Goal: Task Accomplishment & Management: Manage account settings

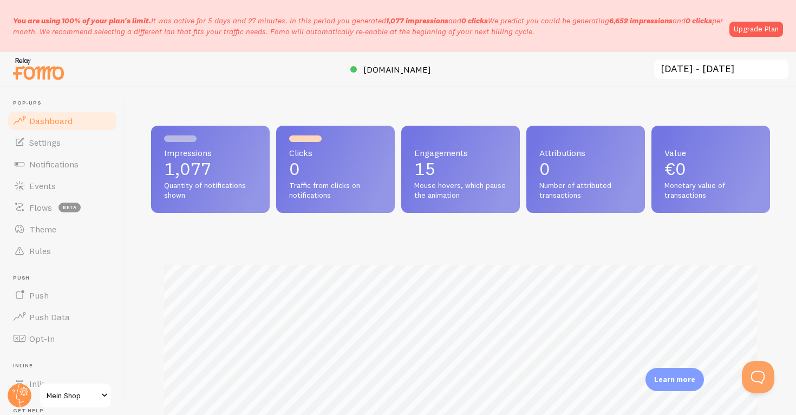
scroll to position [284, 619]
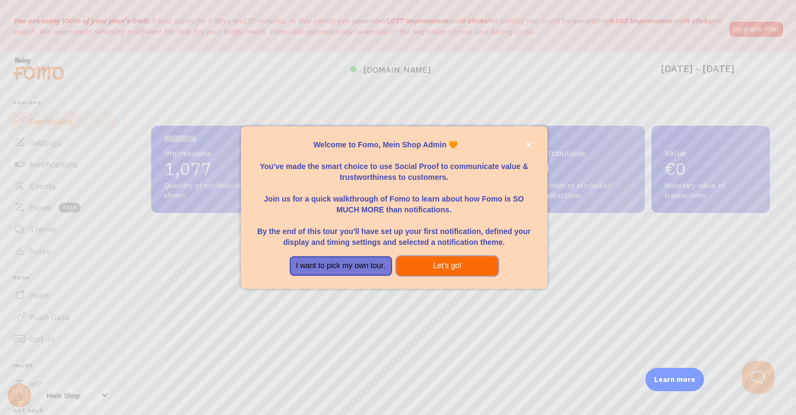
click at [426, 262] on button "Let's go!" at bounding box center [448, 266] width 102 height 20
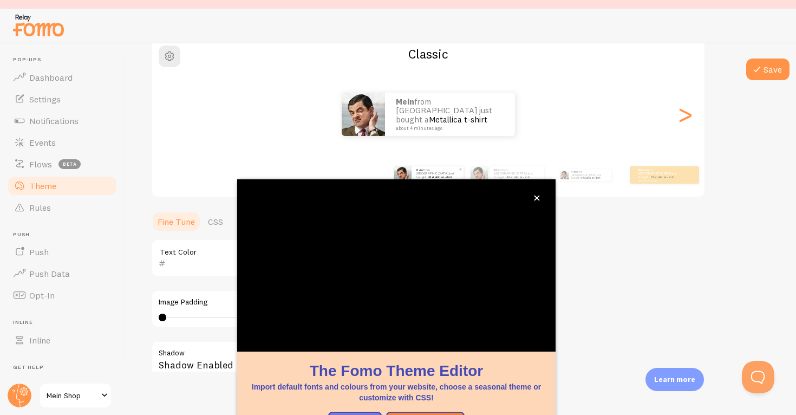
scroll to position [109, 0]
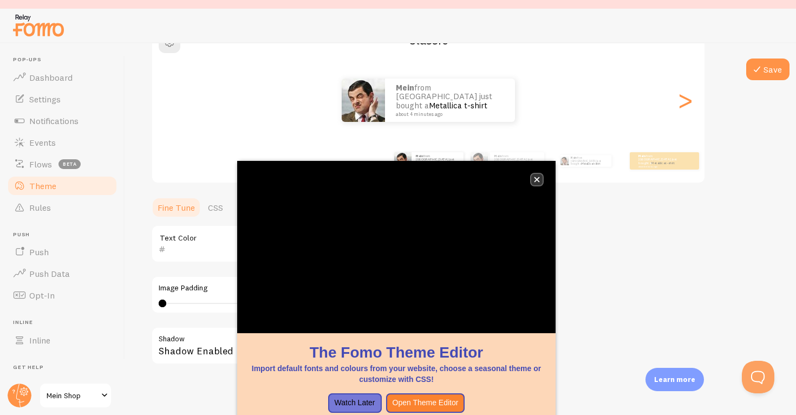
click at [535, 178] on icon "close," at bounding box center [537, 179] width 5 height 5
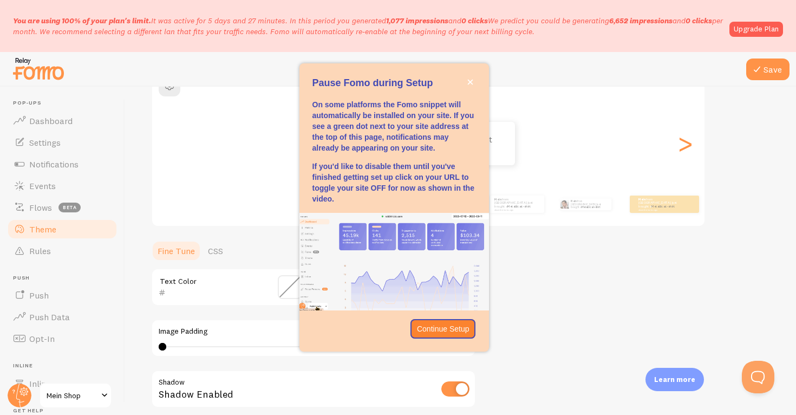
scroll to position [128, 0]
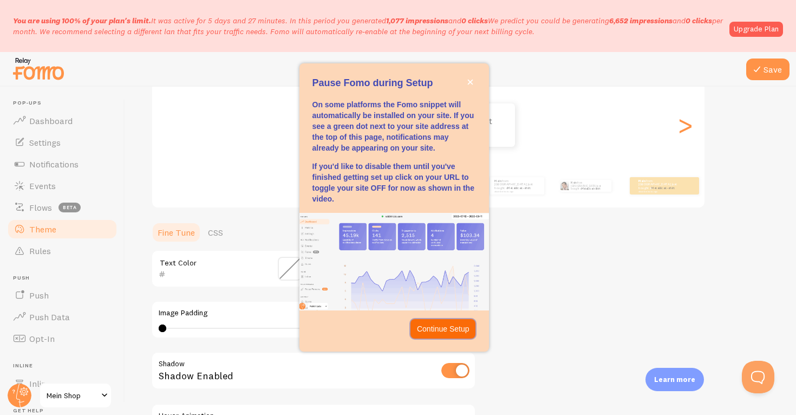
click at [450, 334] on button "Continue Setup" at bounding box center [444, 329] width 66 height 20
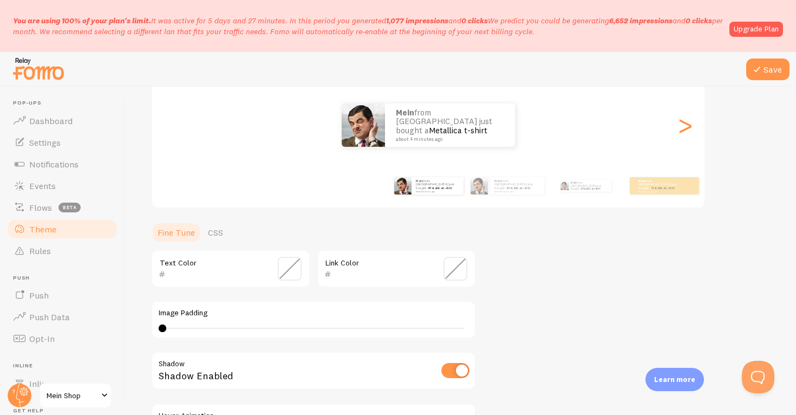
click at [289, 271] on span at bounding box center [290, 269] width 24 height 24
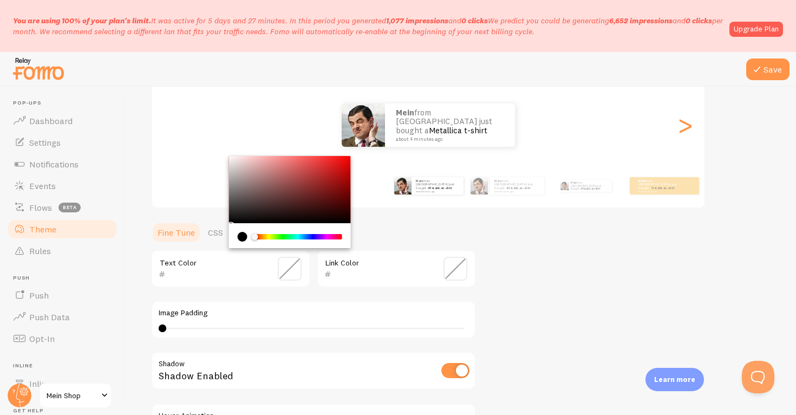
click at [249, 235] on div "Chrome color picker" at bounding box center [246, 237] width 16 height 10
click at [245, 235] on div "current color is #000000" at bounding box center [243, 237] width 10 height 10
click at [504, 260] on div "Theme Choose a theme for your notifications Classic Mein from [GEOGRAPHIC_DATA]…" at bounding box center [460, 242] width 619 height 514
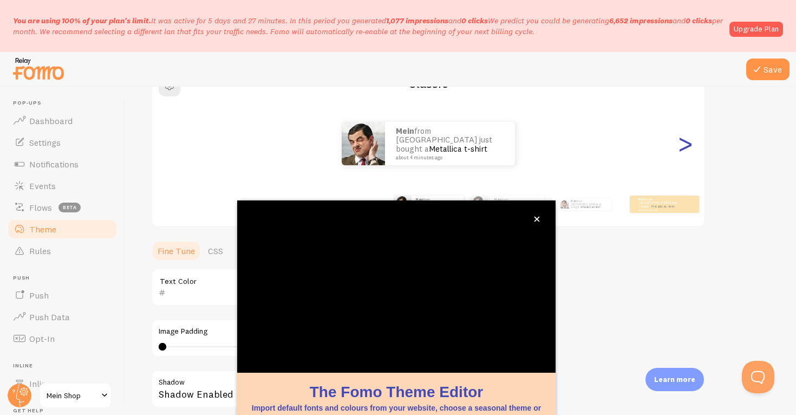
scroll to position [109, 0]
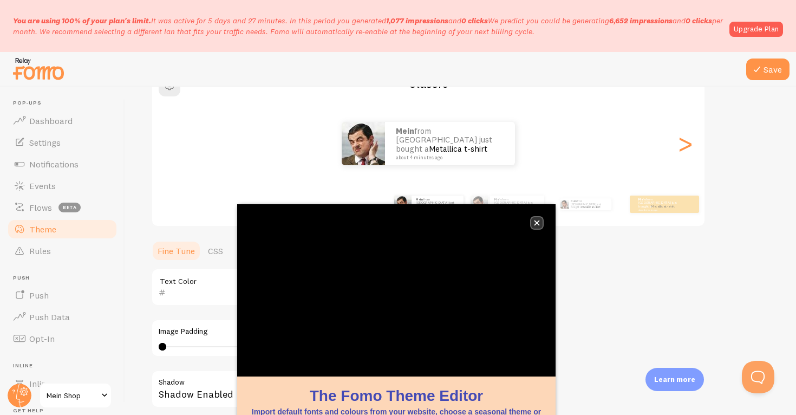
click at [536, 225] on icon "close," at bounding box center [537, 223] width 6 height 6
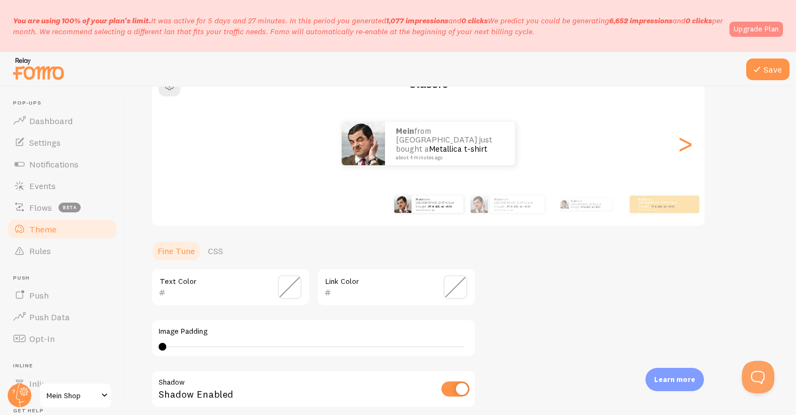
click at [747, 31] on link "Upgrade Plan" at bounding box center [757, 29] width 54 height 15
click at [74, 134] on link "Settings" at bounding box center [63, 143] width 112 height 22
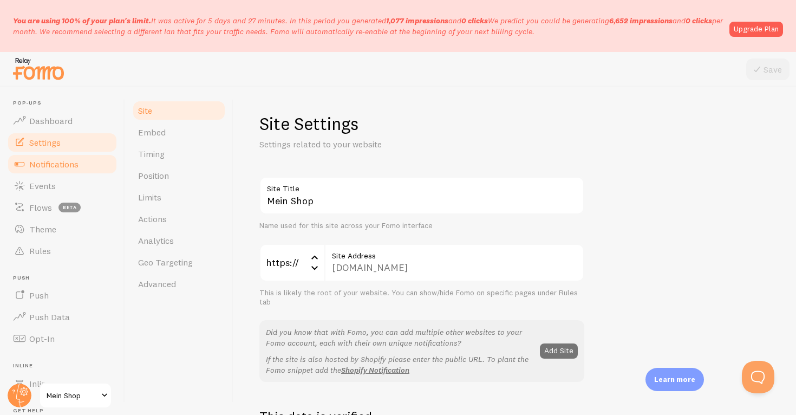
click at [72, 157] on link "Notifications" at bounding box center [63, 164] width 112 height 22
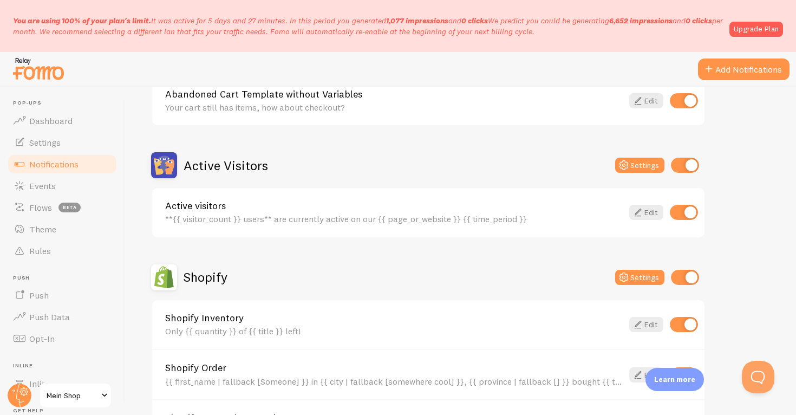
scroll to position [211, 0]
click at [635, 164] on button "Settings" at bounding box center [639, 164] width 49 height 15
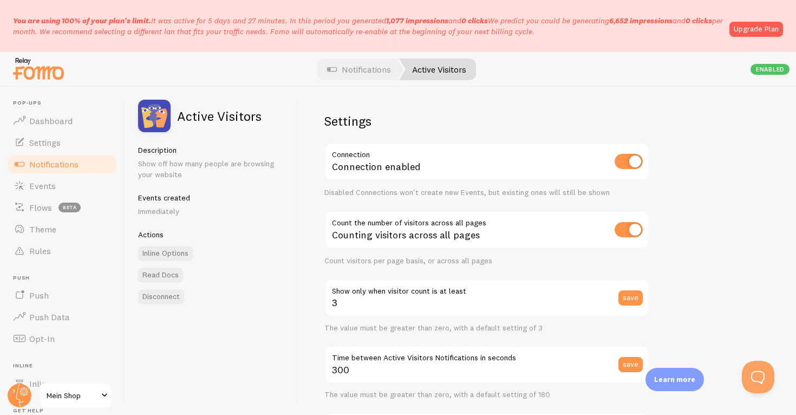
click at [155, 120] on img at bounding box center [154, 116] width 33 height 33
click at [162, 120] on img at bounding box center [154, 116] width 33 height 33
click at [180, 253] on link "Inline Options" at bounding box center [165, 253] width 55 height 15
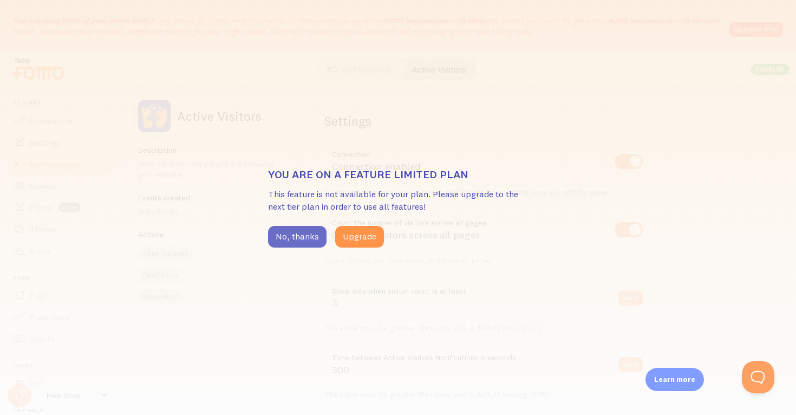
click at [281, 238] on button "No, thanks" at bounding box center [297, 237] width 59 height 22
